Goal: Task Accomplishment & Management: Use online tool/utility

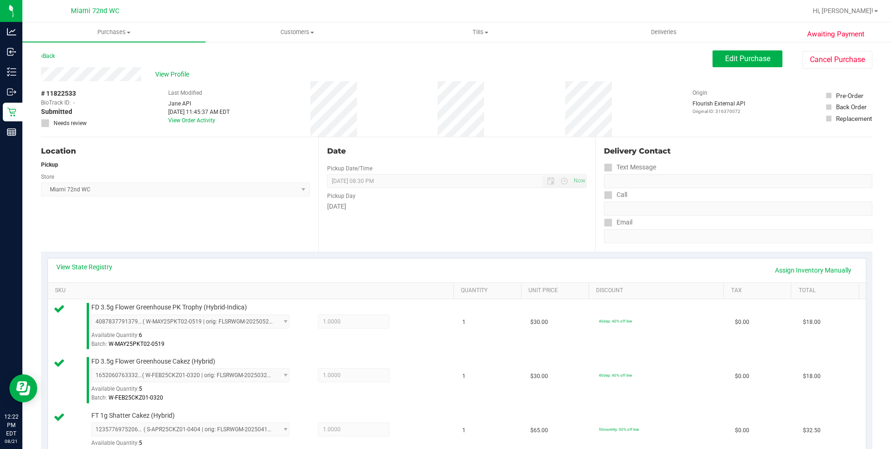
scroll to position [422, 0]
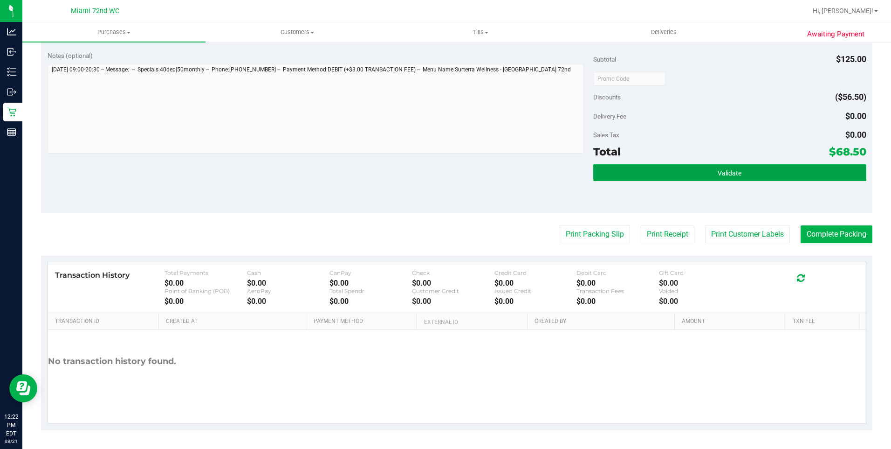
click at [738, 172] on button "Validate" at bounding box center [729, 172] width 273 height 17
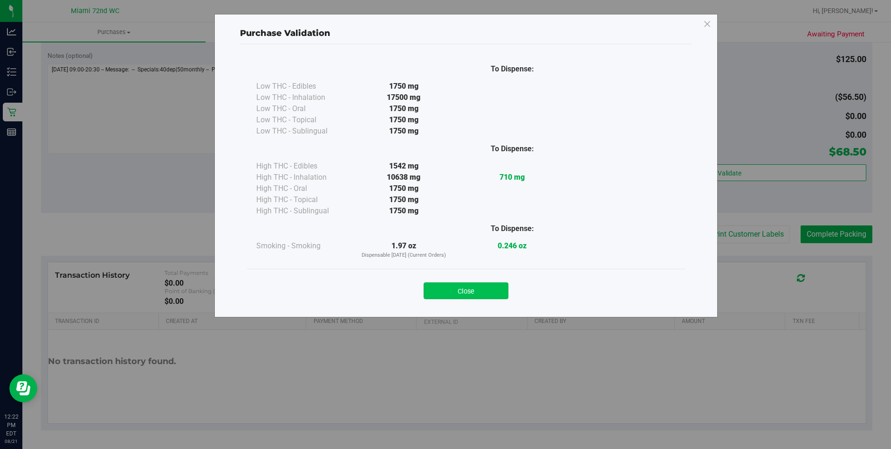
click at [490, 288] on button "Close" at bounding box center [466, 290] width 85 height 17
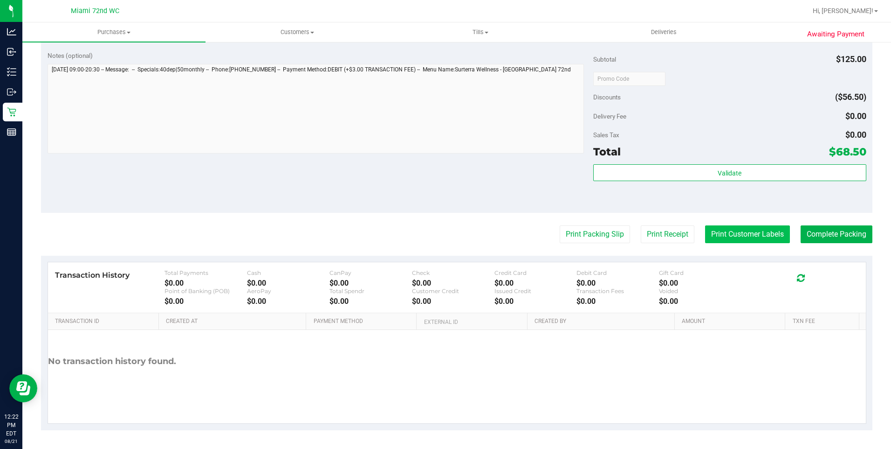
click at [721, 242] on button "Print Customer Labels" at bounding box center [747, 234] width 85 height 18
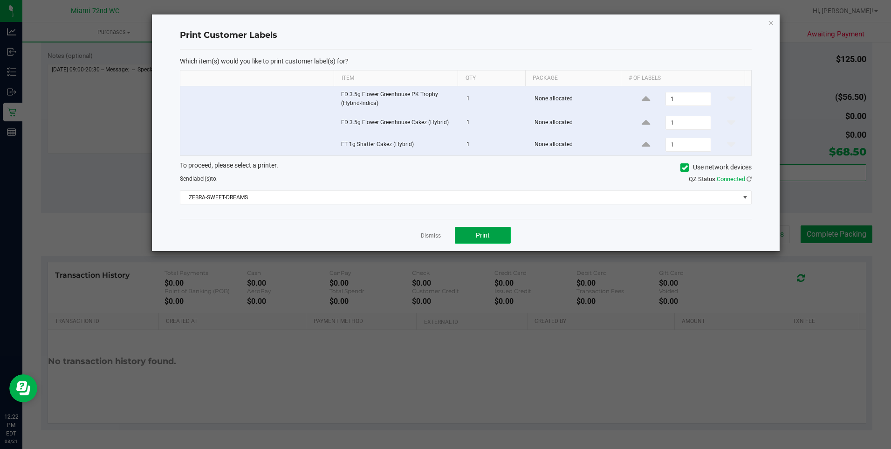
click at [456, 234] on button "Print" at bounding box center [483, 235] width 56 height 17
click at [433, 235] on link "Dismiss" at bounding box center [431, 236] width 20 height 8
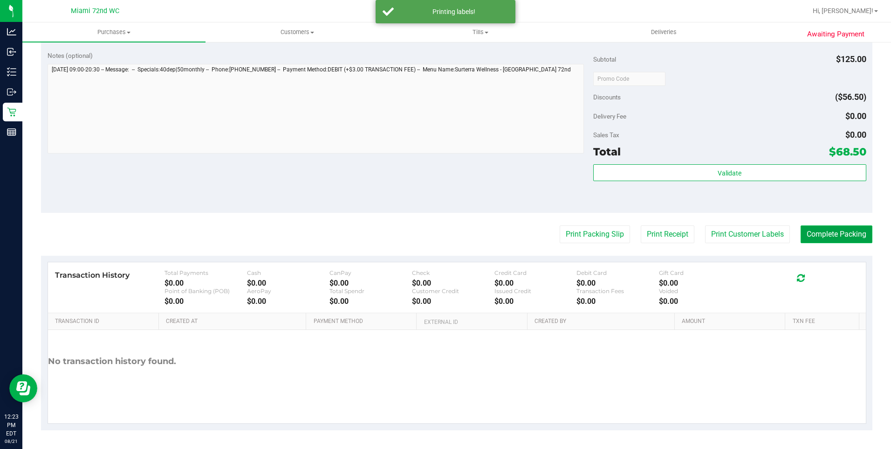
click at [825, 240] on button "Complete Packing" at bounding box center [837, 234] width 72 height 18
